Goal: Information Seeking & Learning: Check status

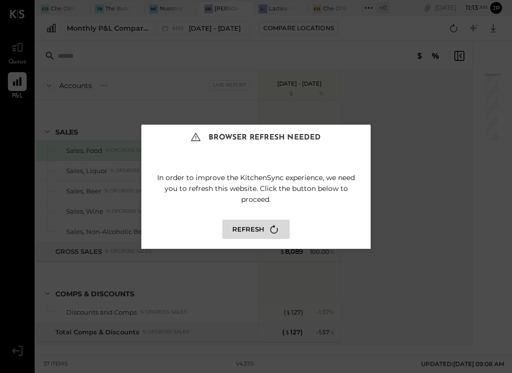
click at [252, 230] on button "Refresh" at bounding box center [256, 229] width 67 height 19
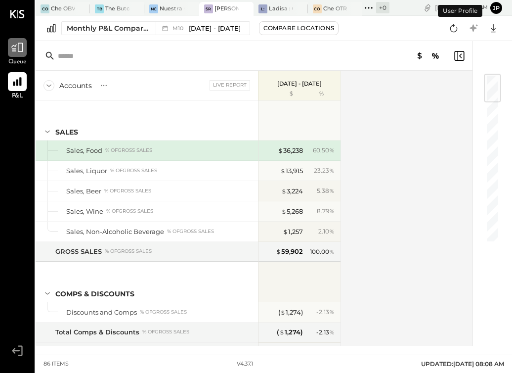
click at [21, 48] on icon at bounding box center [17, 47] width 13 height 13
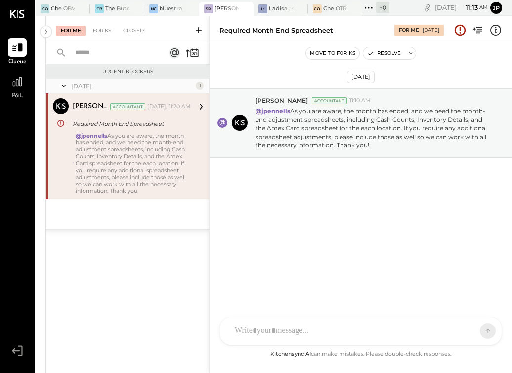
click at [297, 328] on div at bounding box center [352, 331] width 244 height 22
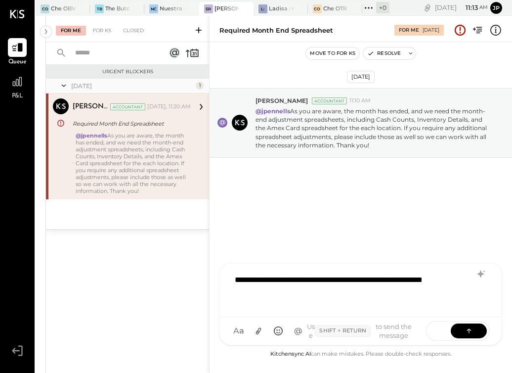
click at [401, 280] on div "**********" at bounding box center [361, 289] width 262 height 40
click at [383, 294] on div "**********" at bounding box center [361, 289] width 262 height 40
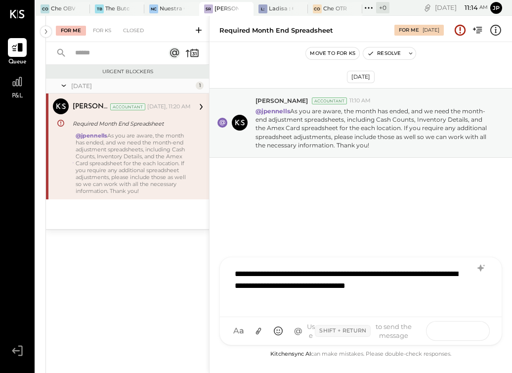
click at [470, 327] on icon at bounding box center [469, 330] width 10 height 10
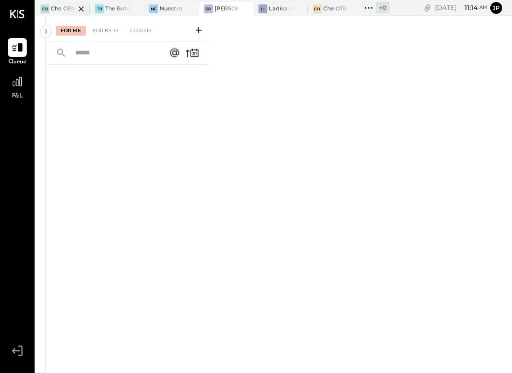
click at [65, 10] on div at bounding box center [72, 8] width 35 height 13
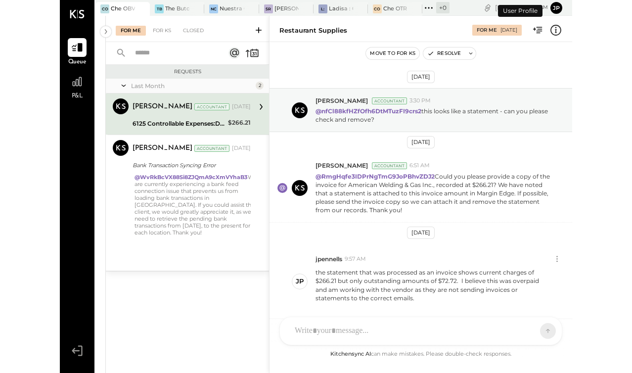
scroll to position [294, 0]
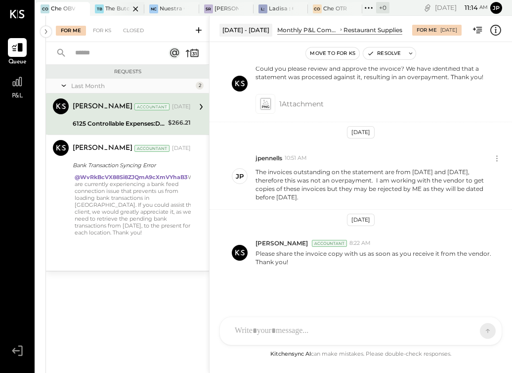
click at [114, 4] on div at bounding box center [127, 8] width 35 height 13
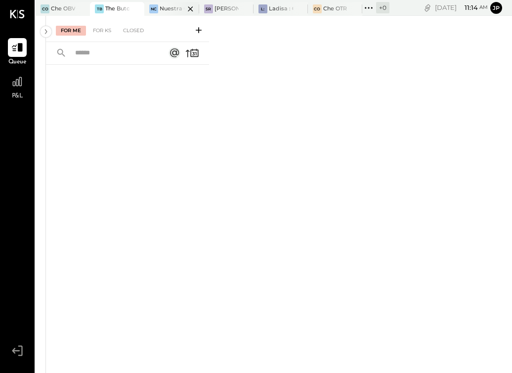
click at [174, 10] on div at bounding box center [182, 8] width 35 height 13
click at [233, 17] on div "For Me For KS Closed" at bounding box center [279, 194] width 466 height 357
click at [228, 7] on div at bounding box center [236, 8] width 35 height 13
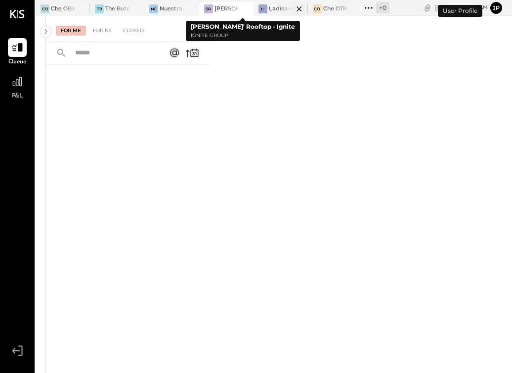
click at [280, 7] on div at bounding box center [290, 8] width 35 height 13
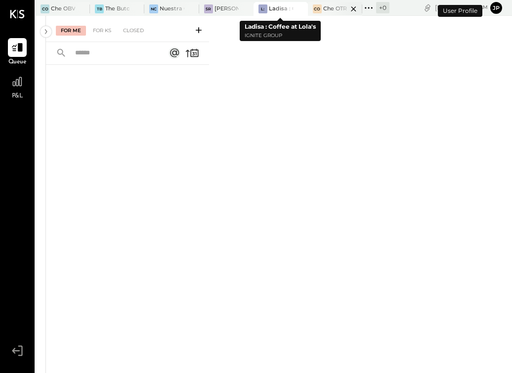
click at [333, 8] on div at bounding box center [345, 8] width 35 height 13
